Goal: Information Seeking & Learning: Learn about a topic

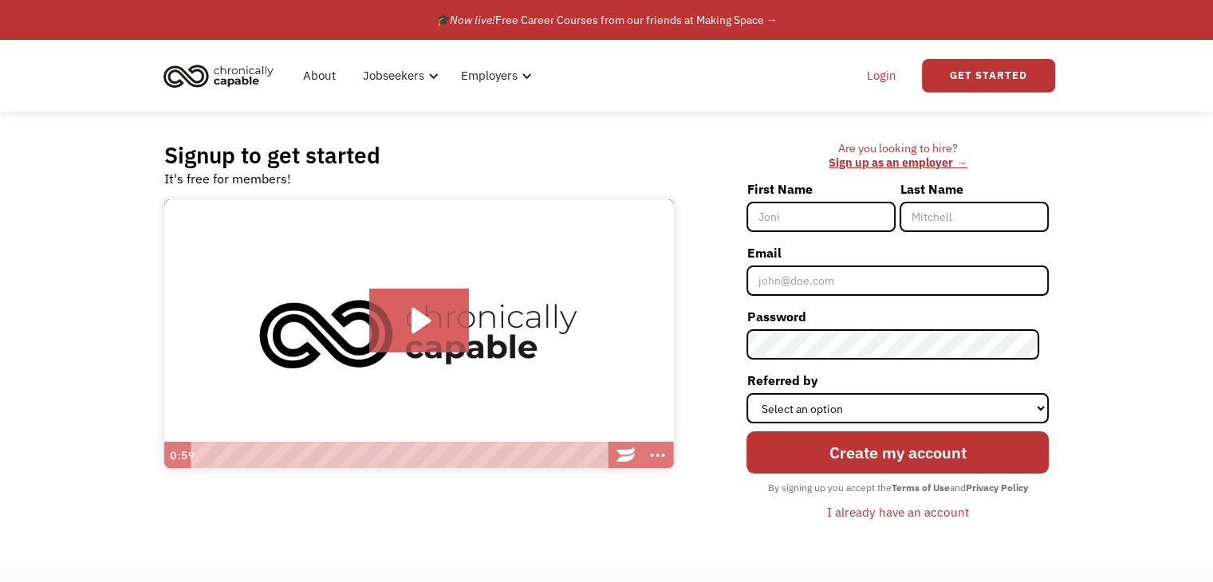
click at [885, 75] on link "Login" at bounding box center [881, 75] width 49 height 51
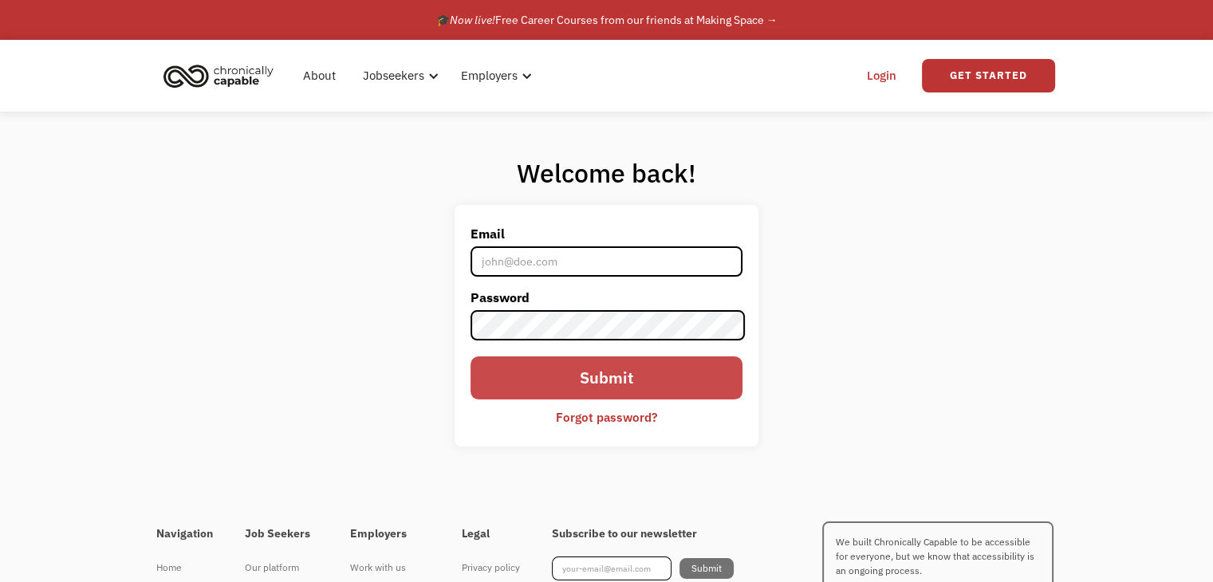
type input "[EMAIL_ADDRESS][DOMAIN_NAME]"
click at [597, 373] on input "Submit" at bounding box center [605, 377] width 271 height 42
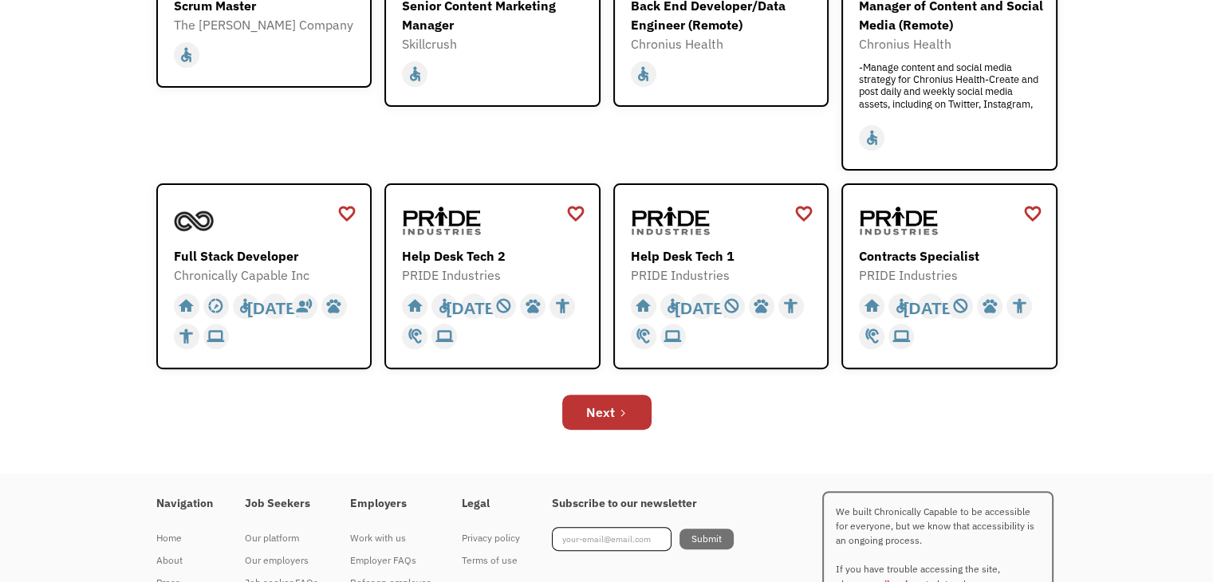
scroll to position [510, 0]
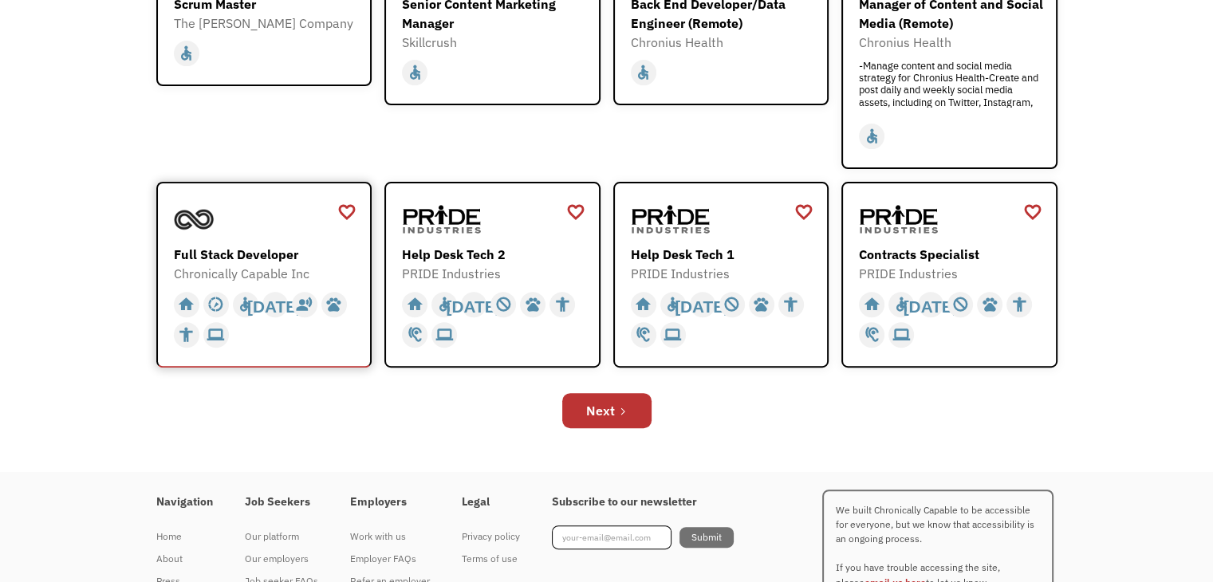
click at [263, 250] on div "Full Stack Developer" at bounding box center [266, 254] width 185 height 19
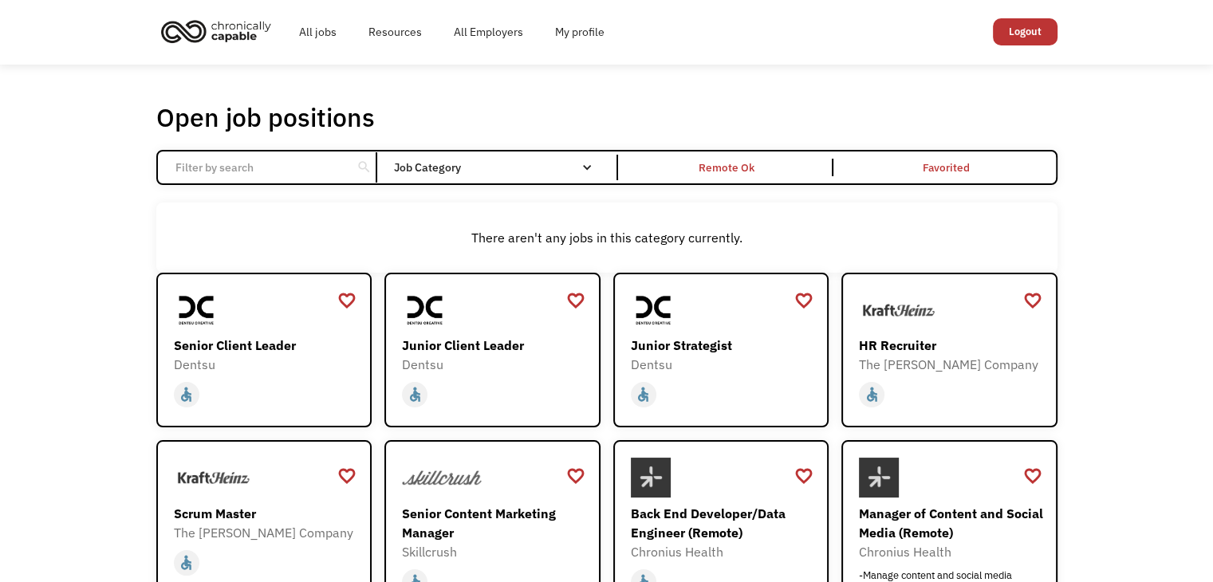
scroll to position [0, 0]
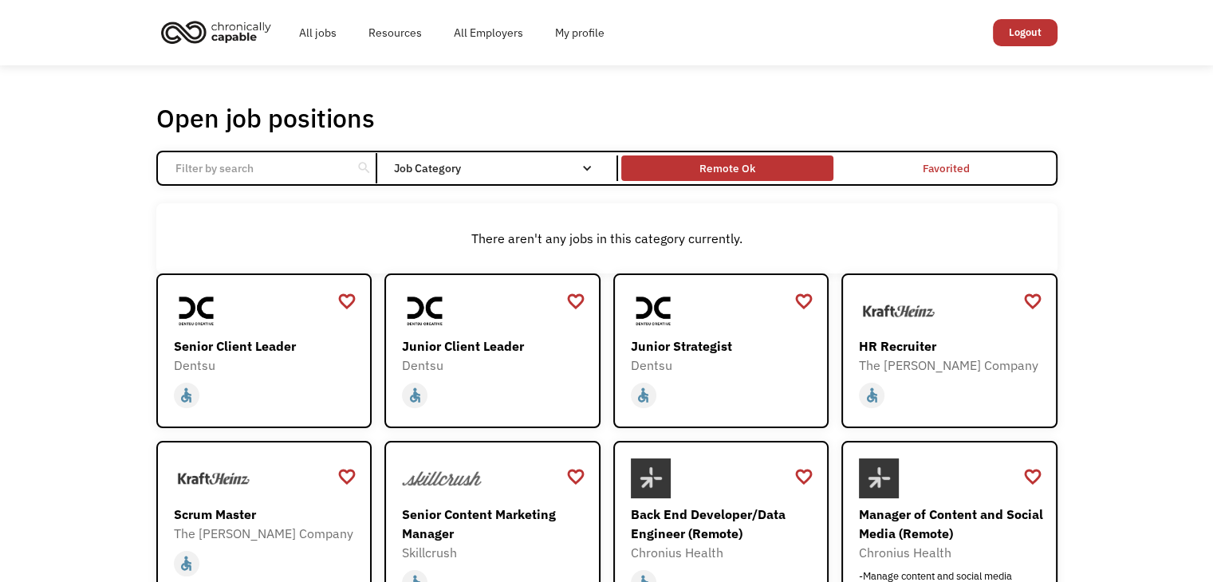
click at [727, 170] on div "Remote Ok" at bounding box center [727, 168] width 56 height 19
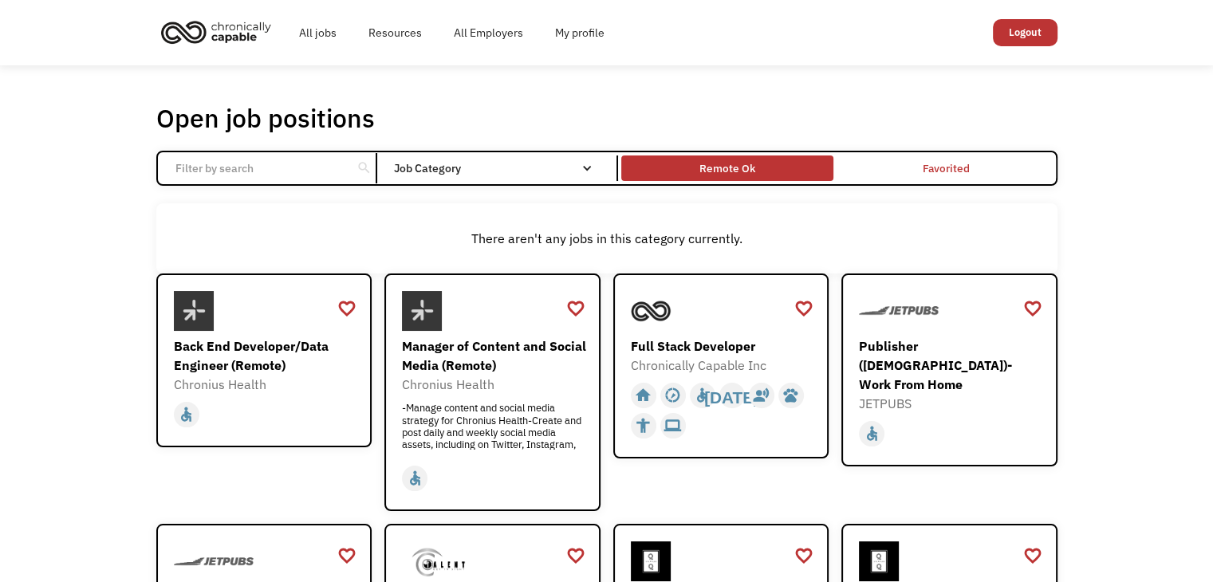
click at [727, 170] on div "Remote Ok" at bounding box center [727, 168] width 56 height 19
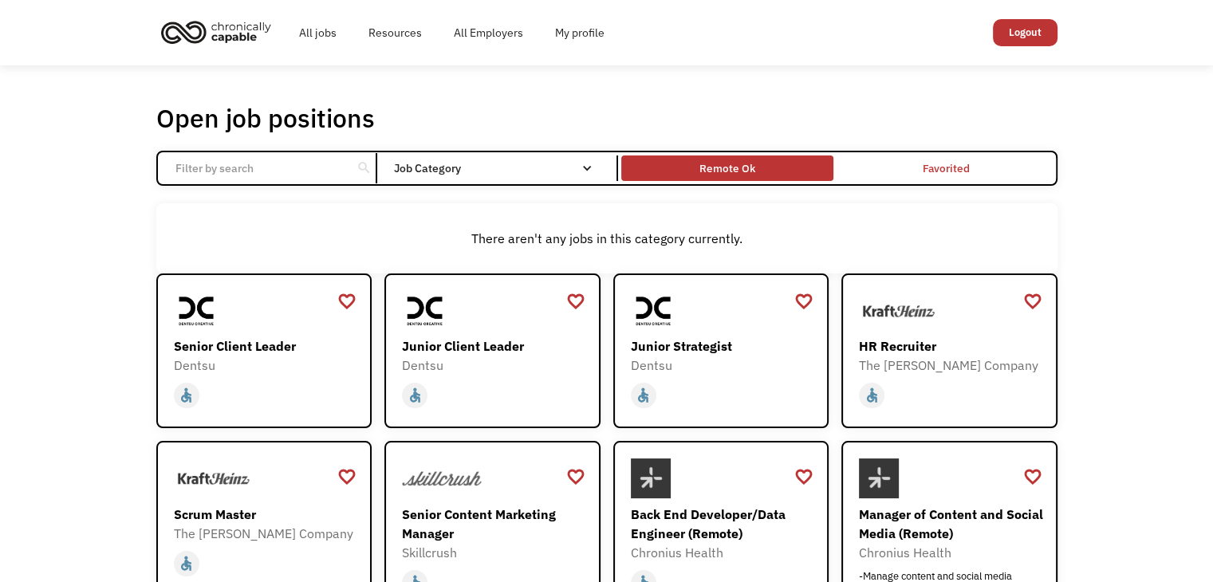
click at [727, 170] on div "Remote Ok" at bounding box center [727, 168] width 56 height 19
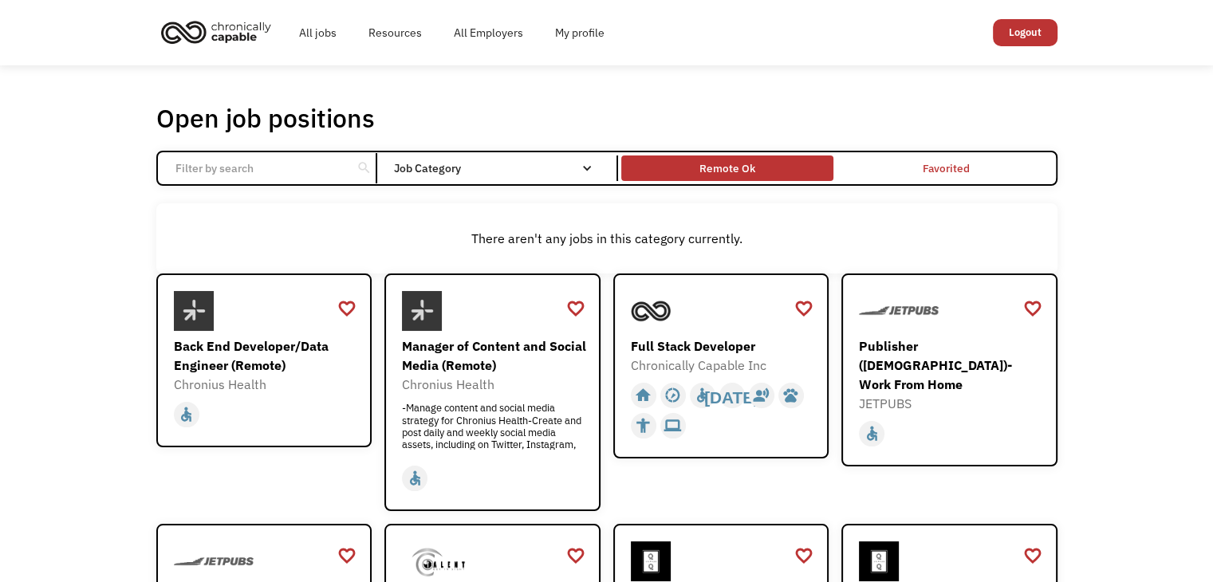
click at [727, 170] on div "Remote Ok" at bounding box center [727, 168] width 56 height 19
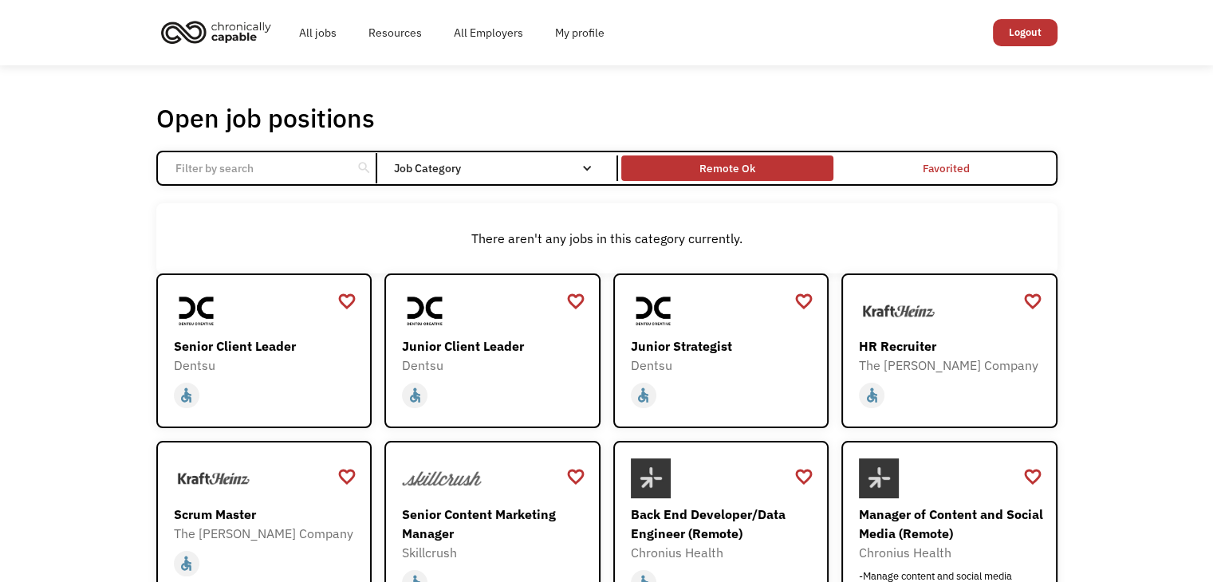
click at [727, 170] on div "Remote Ok" at bounding box center [727, 168] width 56 height 19
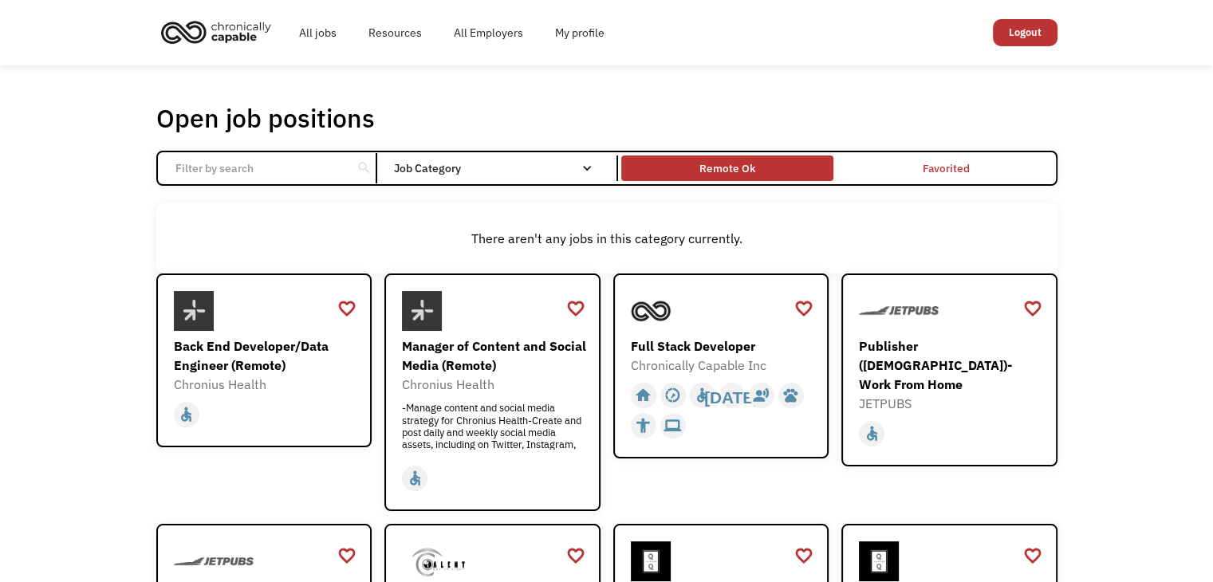
click at [751, 173] on div "Remote Ok" at bounding box center [727, 168] width 56 height 19
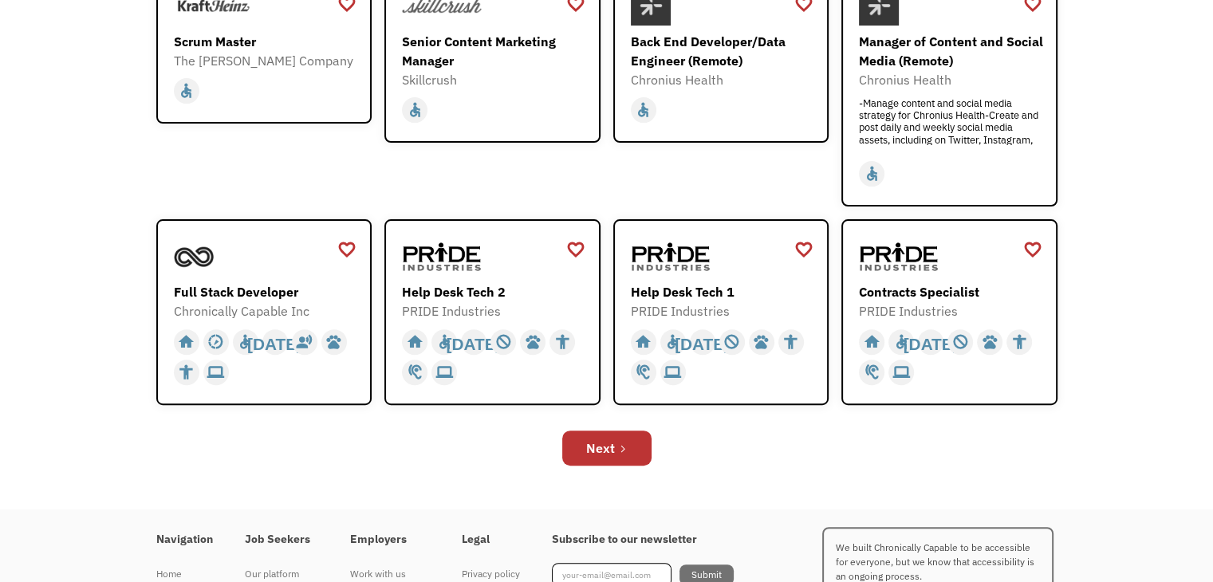
scroll to position [509, 0]
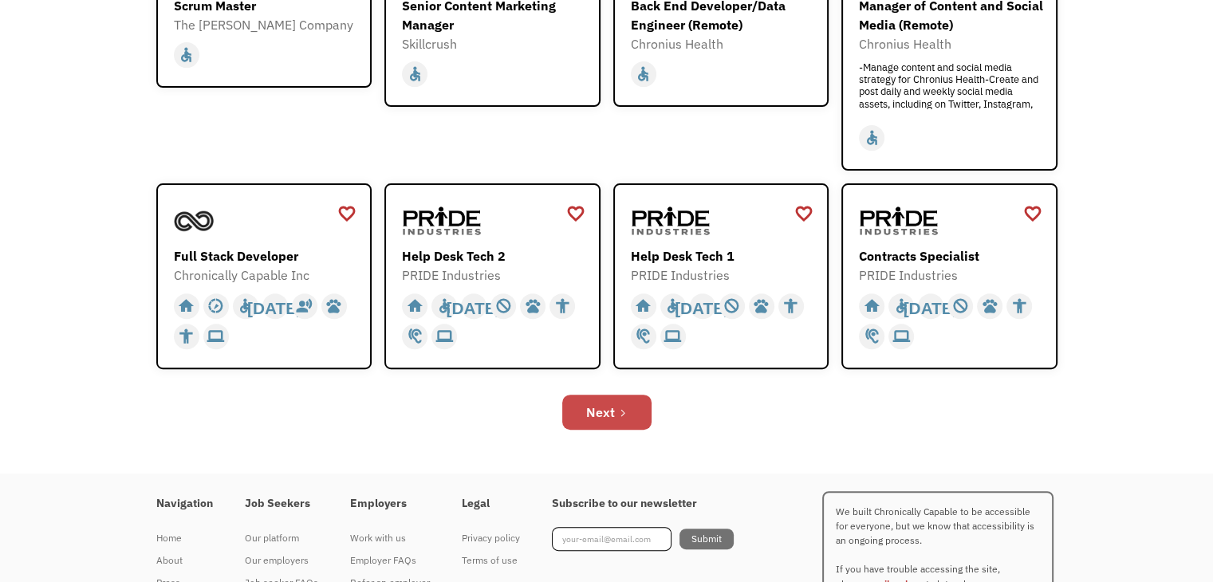
click at [615, 409] on link "Next" at bounding box center [606, 412] width 89 height 35
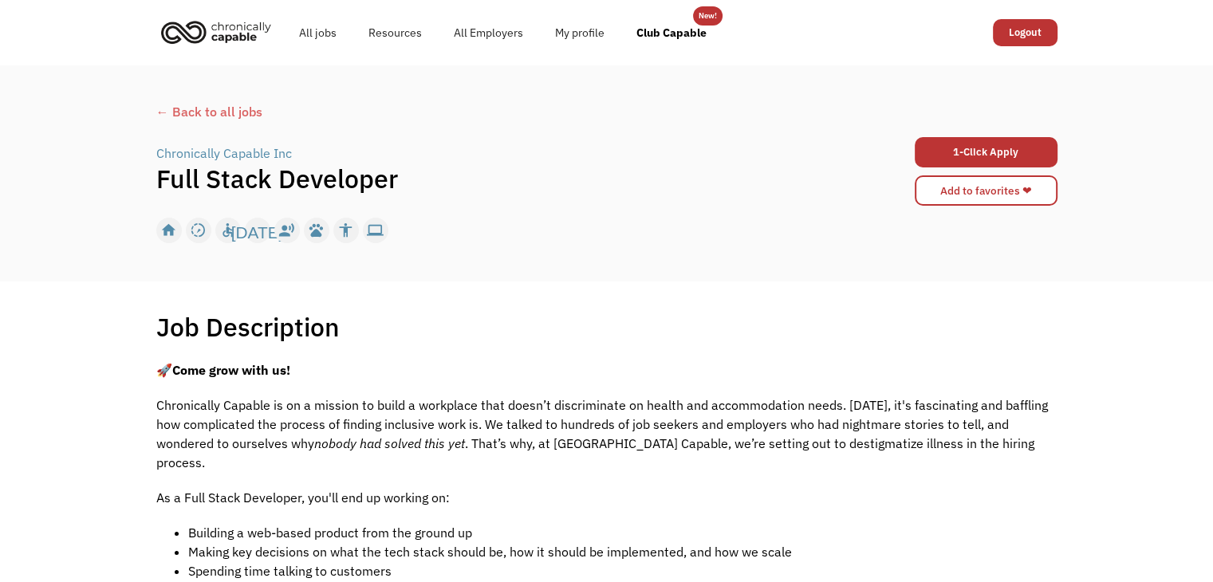
click at [95, 278] on div "← Back to all jobs Chronically Capable Inc | Full Stack Developer Apply Now 68b…" at bounding box center [606, 173] width 1213 height 216
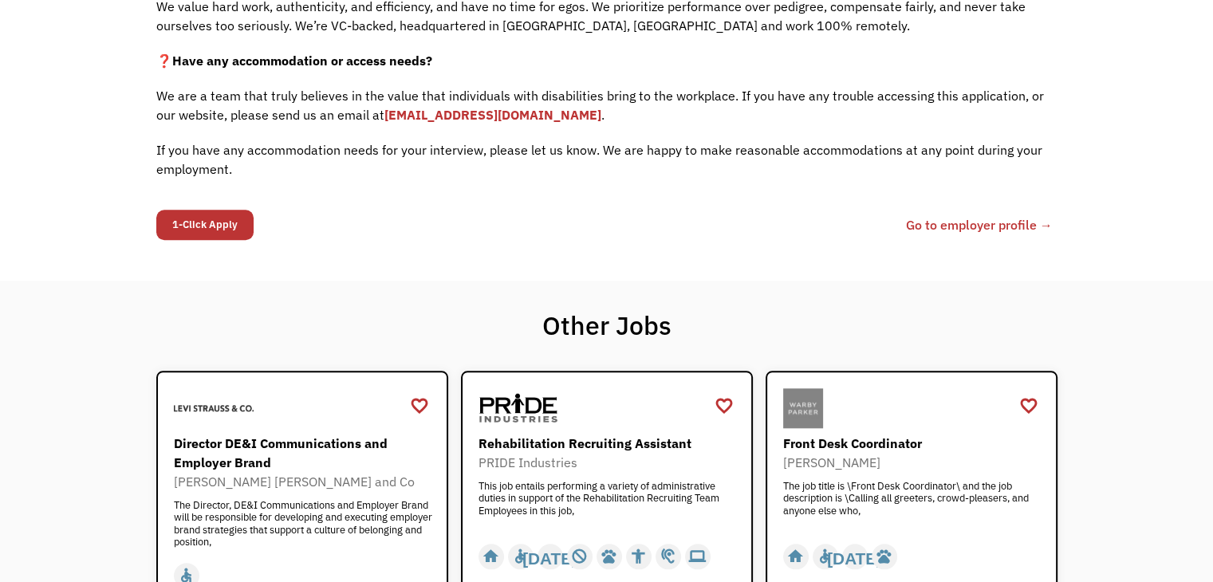
scroll to position [1467, 0]
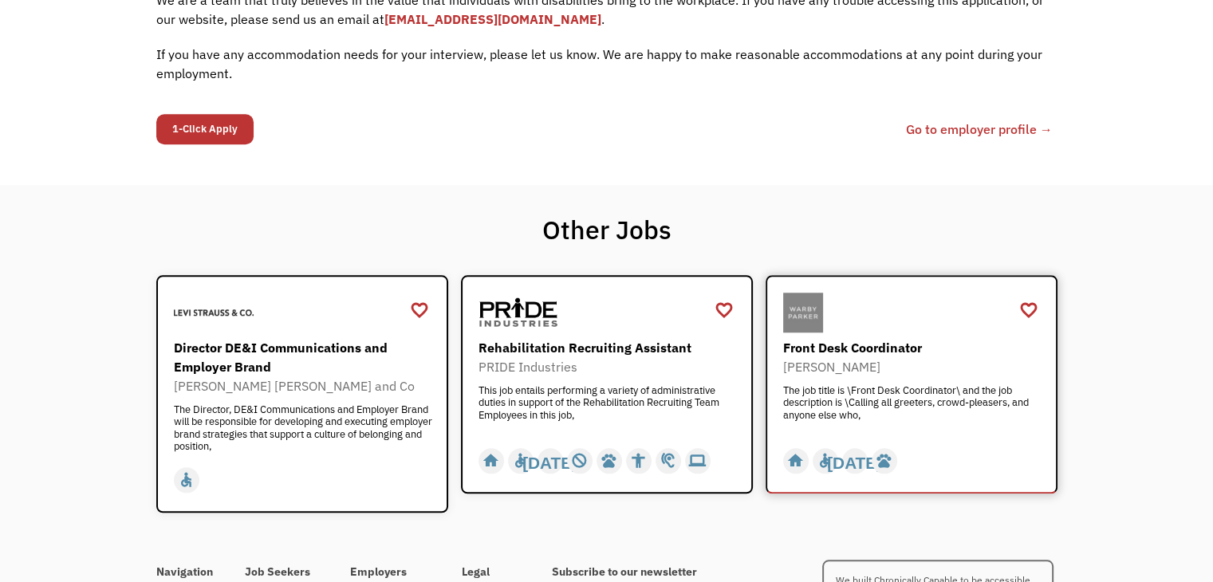
click at [832, 338] on div "Front Desk Coordinator" at bounding box center [913, 347] width 261 height 19
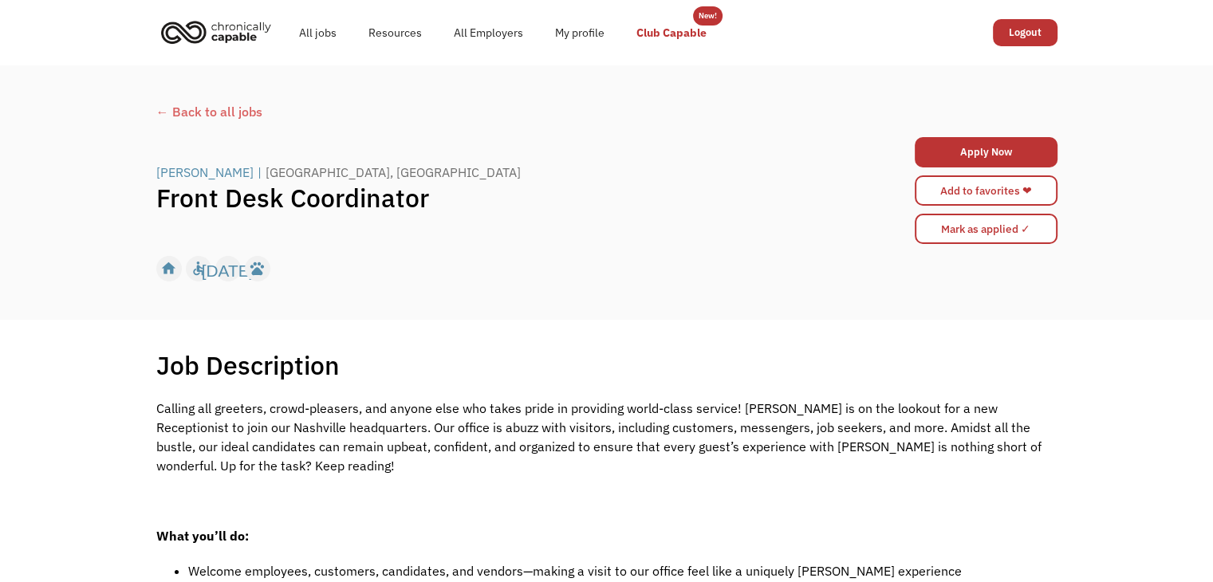
click at [683, 34] on link "Club Capable" at bounding box center [671, 32] width 102 height 51
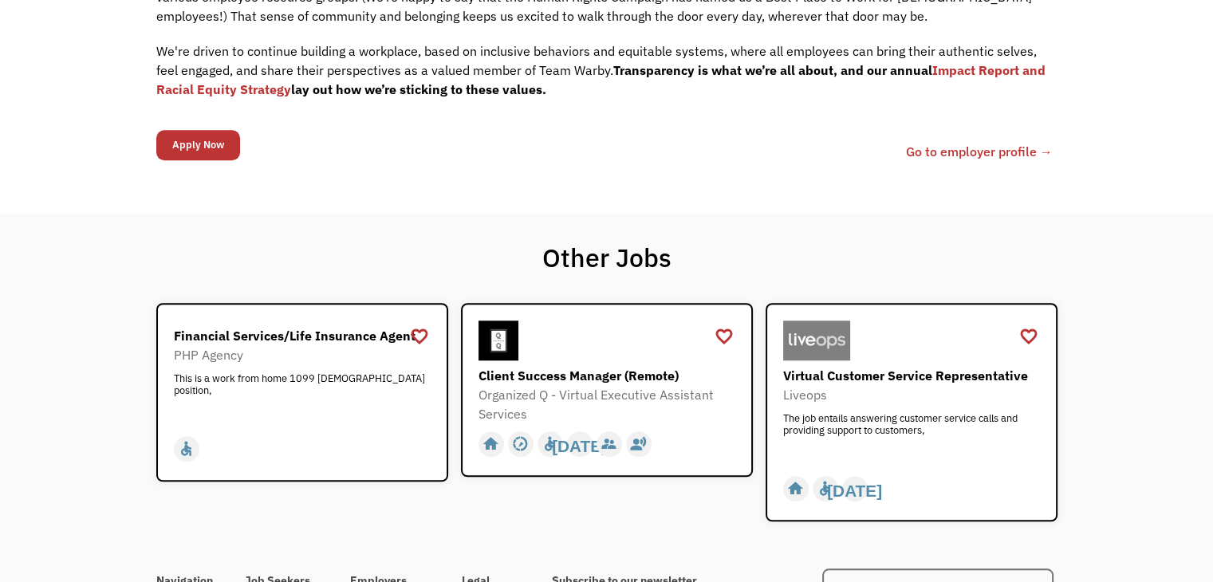
scroll to position [1371, 0]
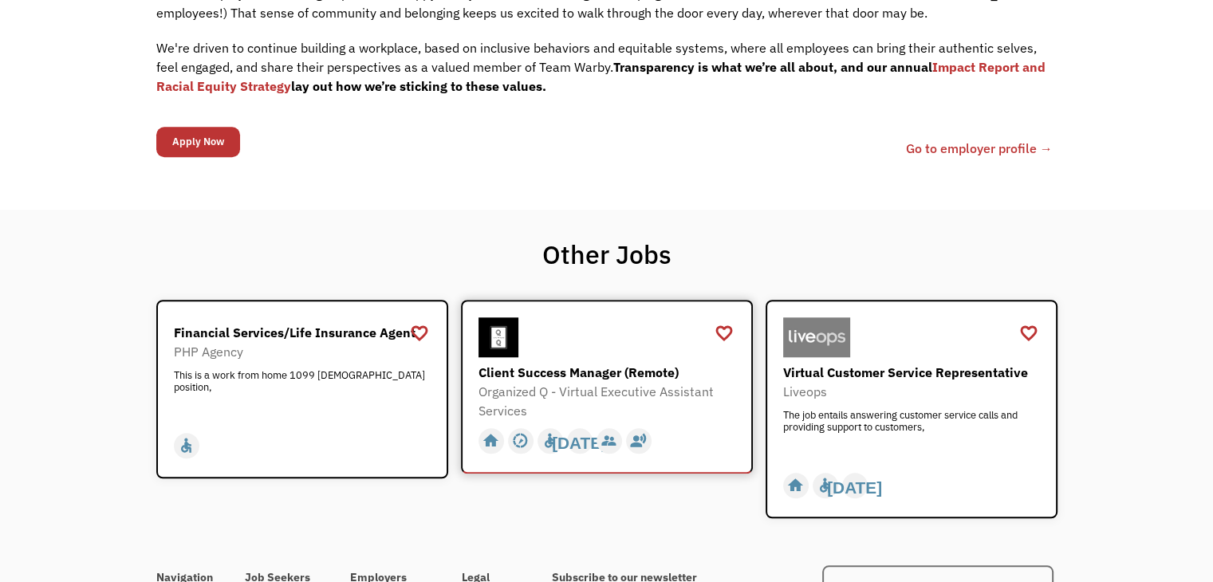
click at [524, 364] on div "Client Success Manager (Remote)" at bounding box center [608, 372] width 261 height 19
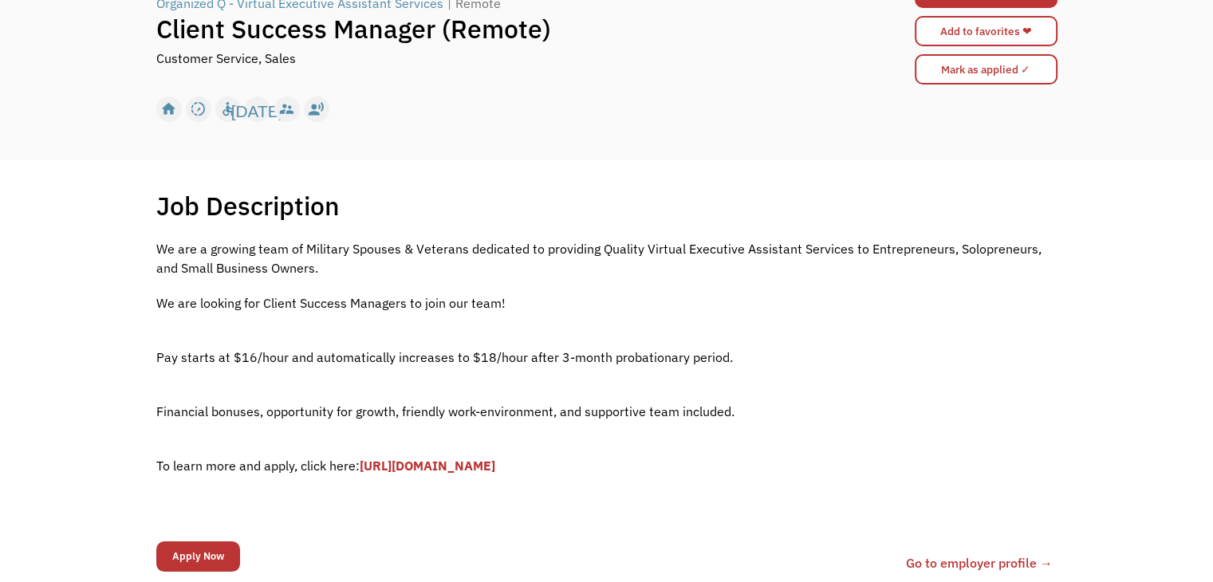
scroll to position [191, 0]
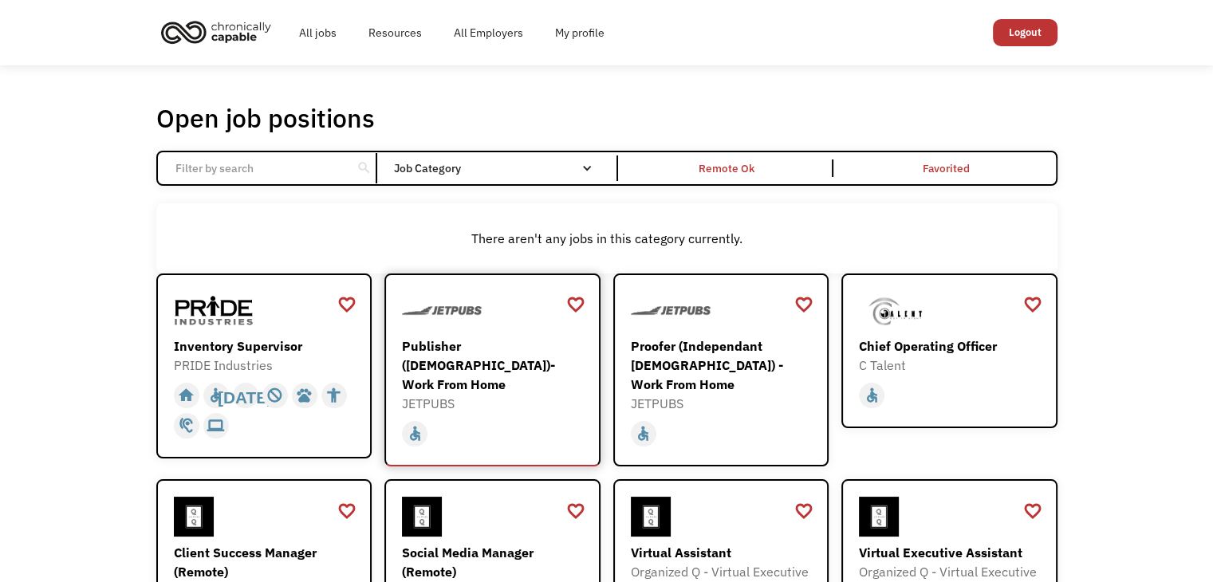
click at [458, 348] on div "Publisher ([DEMOGRAPHIC_DATA])- Work From Home" at bounding box center [494, 364] width 185 height 57
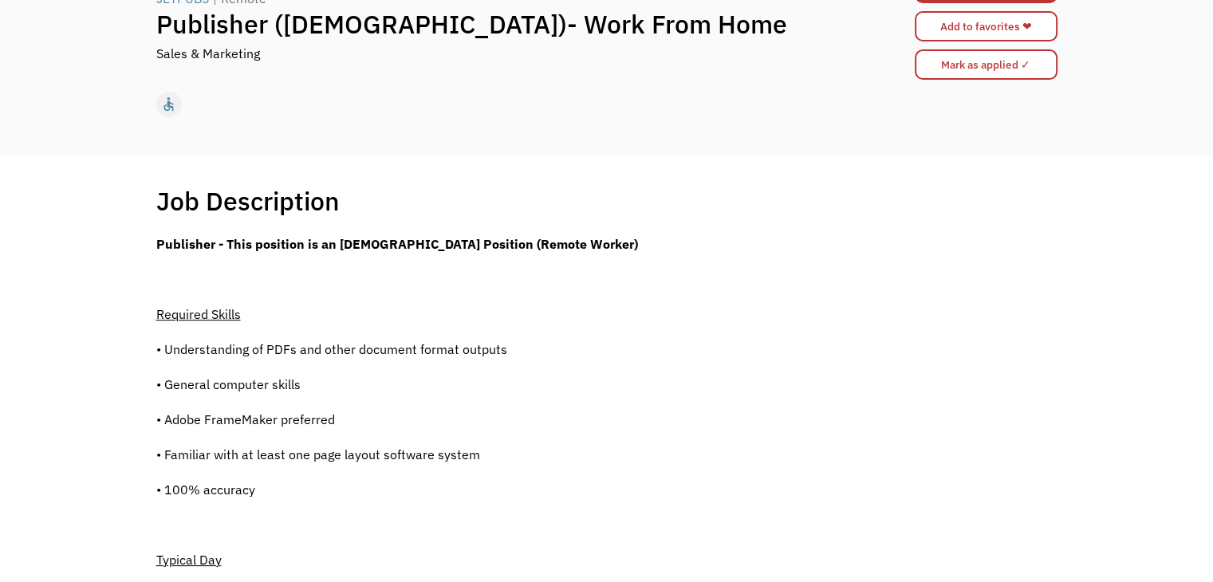
scroll to position [191, 0]
